Goal: Transaction & Acquisition: Purchase product/service

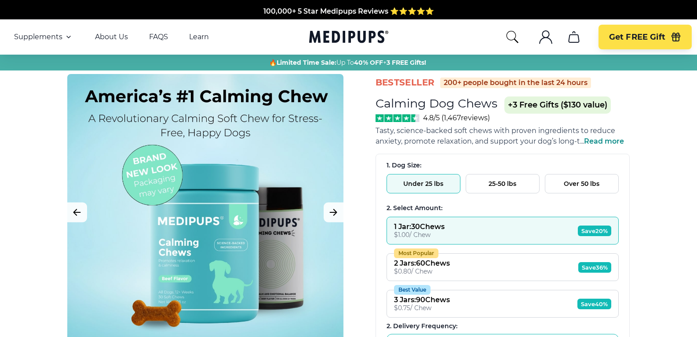
click at [470, 120] on span "4.8/5 ( 1,467 reviews)" at bounding box center [456, 117] width 67 height 8
click at [412, 116] on img at bounding box center [398, 118] width 44 height 8
click at [474, 118] on span "4.8/5 ( 1,467 reviews)" at bounding box center [456, 117] width 67 height 8
click at [472, 120] on span "4.8/5 ( 1,467 reviews)" at bounding box center [456, 117] width 67 height 8
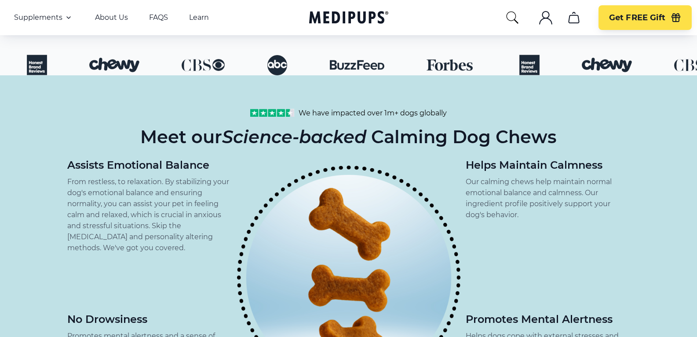
scroll to position [732, 0]
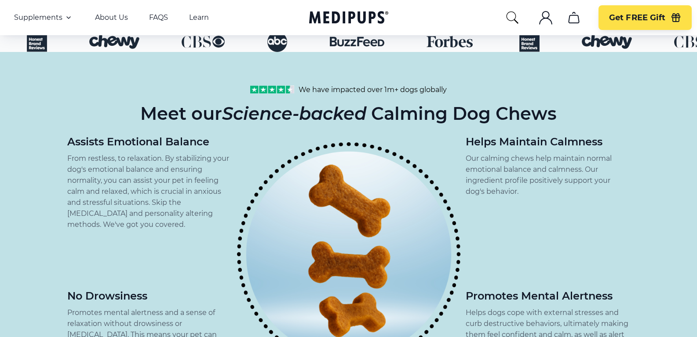
click at [693, 323] on div "We have impacted over 1m+ dogs globally Meet our Science-backed Calming Dog Che…" at bounding box center [348, 225] width 697 height 347
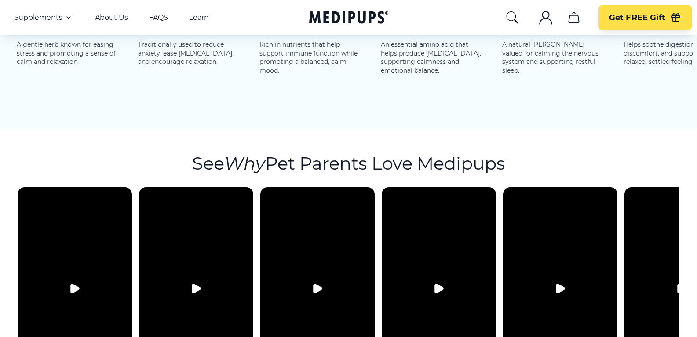
scroll to position [1559, 0]
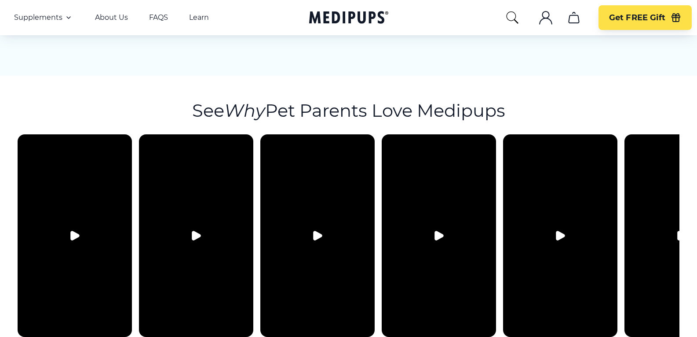
click at [308, 225] on button "Play video" at bounding box center [317, 235] width 21 height 21
click at [678, 231] on icon "Play video" at bounding box center [682, 235] width 8 height 9
click at [435, 231] on icon "Play video" at bounding box center [439, 235] width 8 height 9
click at [194, 232] on button "Play video" at bounding box center [196, 235] width 21 height 21
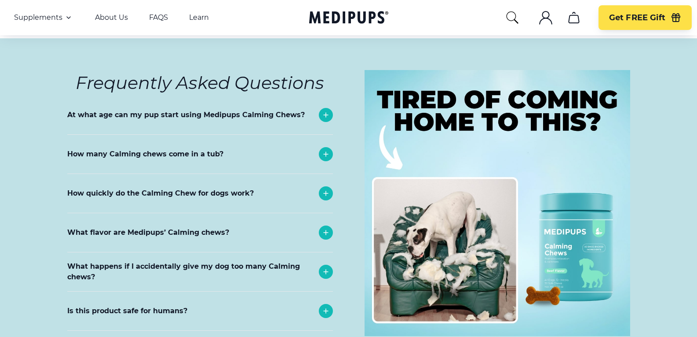
scroll to position [3991, 0]
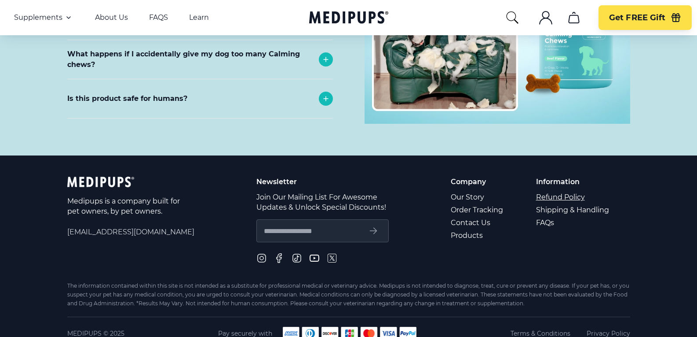
click at [582, 190] on link "Refund Policy" at bounding box center [573, 196] width 74 height 13
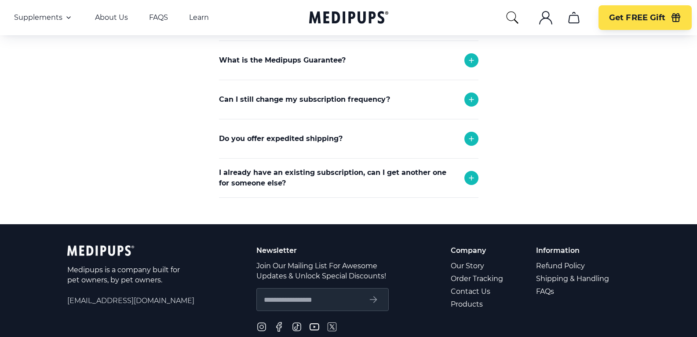
scroll to position [590, 0]
